Goal: Entertainment & Leisure: Consume media (video, audio)

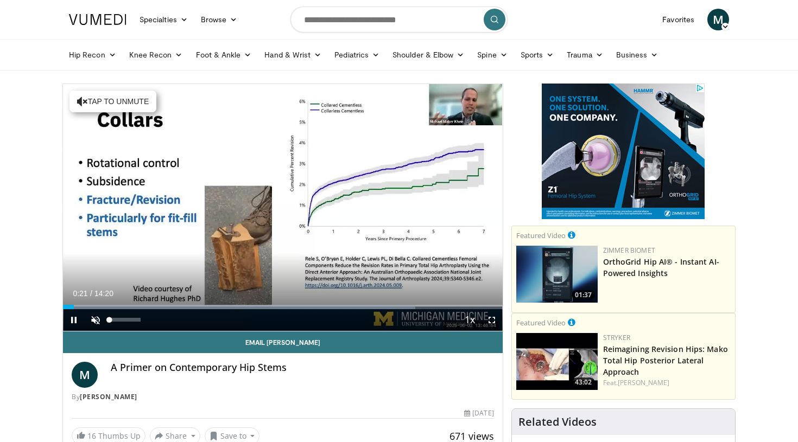
click at [94, 319] on span "Video Player" at bounding box center [96, 320] width 22 height 22
drag, startPoint x: 72, startPoint y: 307, endPoint x: 52, endPoint y: 308, distance: 19.5
click at [488, 320] on span "Video Player" at bounding box center [492, 320] width 22 height 22
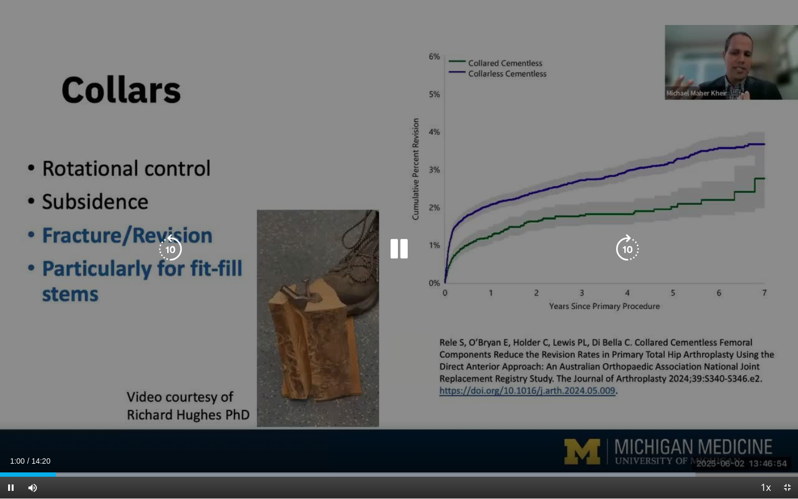
click at [747, 328] on div "10 seconds Tap to unmute" at bounding box center [399, 249] width 798 height 498
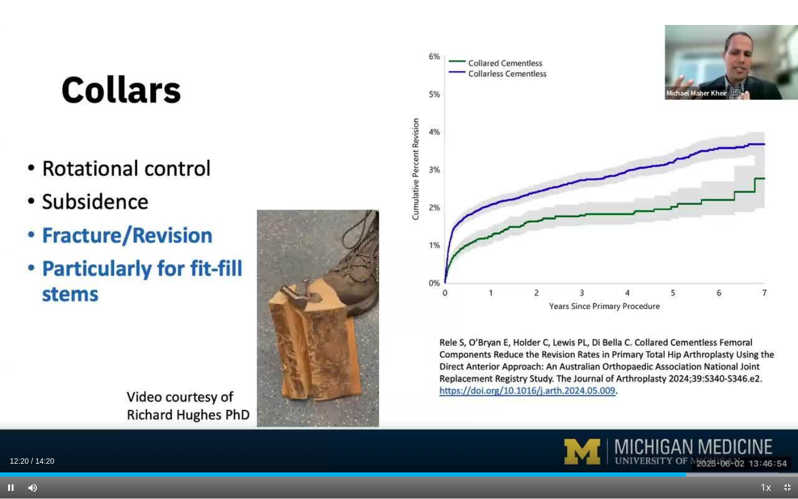
click at [751, 189] on div "10 seconds Tap to unmute" at bounding box center [399, 249] width 798 height 498
